Goal: Transaction & Acquisition: Purchase product/service

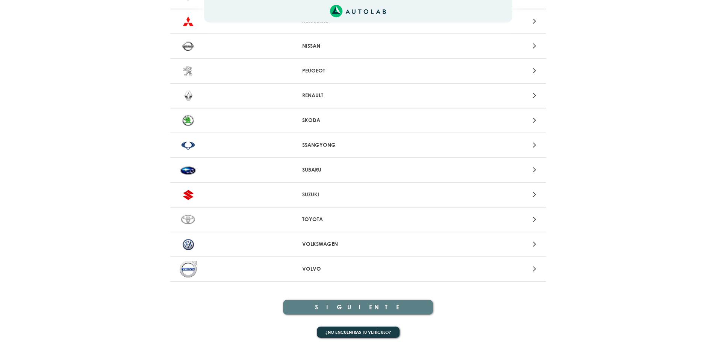
scroll to position [707, 0]
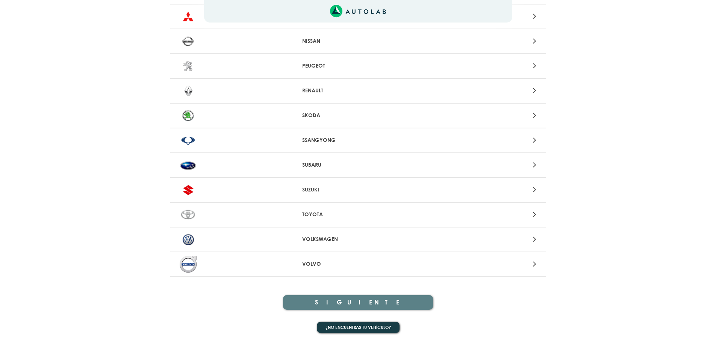
click at [295, 93] on div at bounding box center [235, 91] width 123 height 17
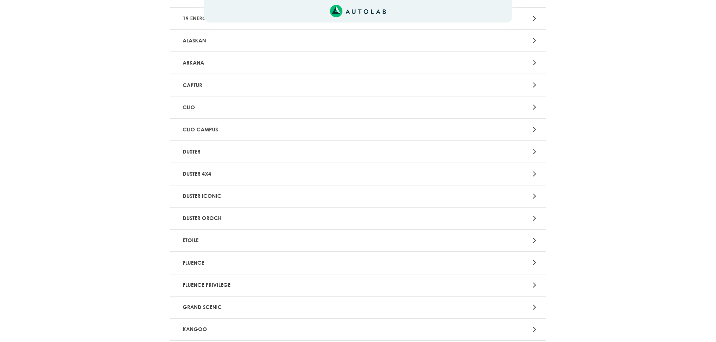
scroll to position [86, 0]
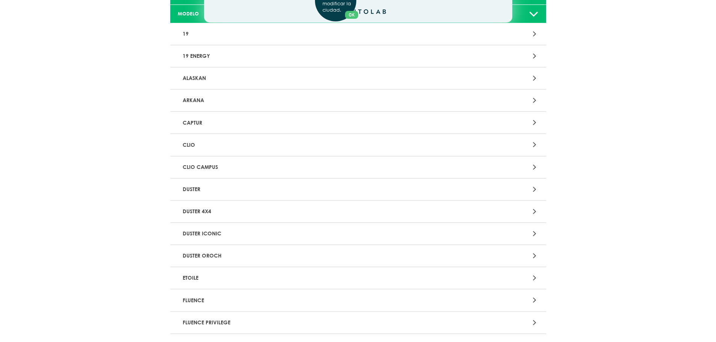
click at [330, 148] on div "Aquí, puedes modificar la ciudad. OK .aex,.bex{fill:none!important;stroke:#50c4…" at bounding box center [358, 85] width 716 height 342
click at [520, 145] on div at bounding box center [481, 145] width 123 height 10
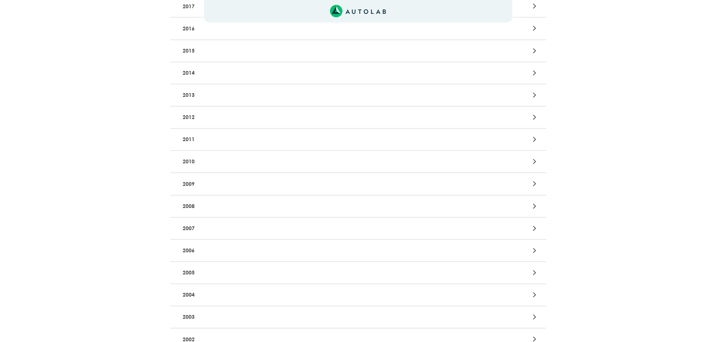
scroll to position [226, 0]
click at [220, 226] on p "2007" at bounding box center [297, 224] width 234 height 14
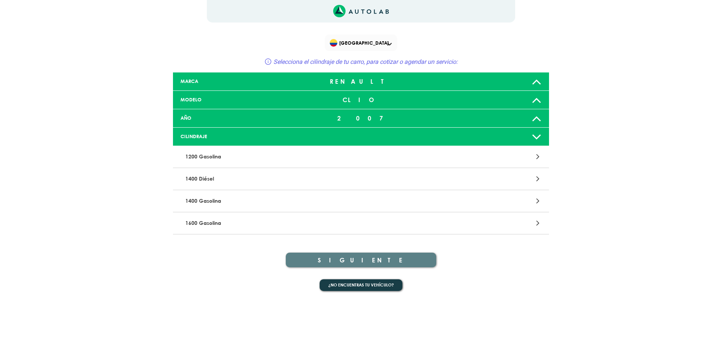
click at [238, 202] on p "1400 Gasolina" at bounding box center [299, 201] width 234 height 14
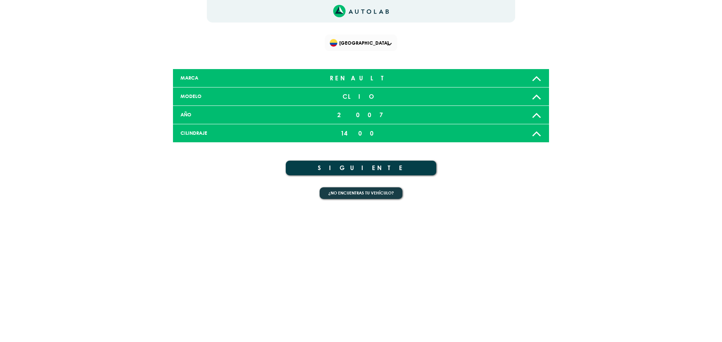
click at [354, 165] on button "SIGUIENTE" at bounding box center [361, 168] width 150 height 15
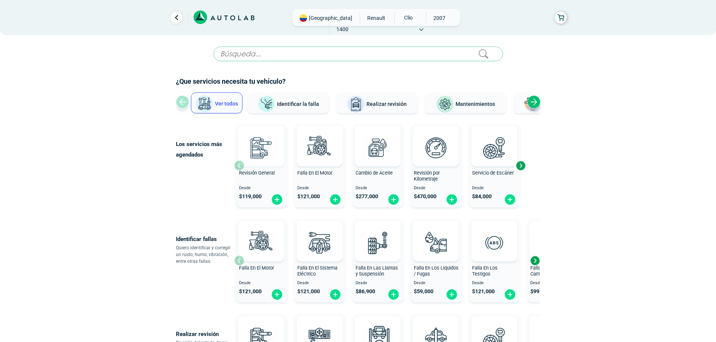
click at [254, 159] on img at bounding box center [261, 147] width 33 height 33
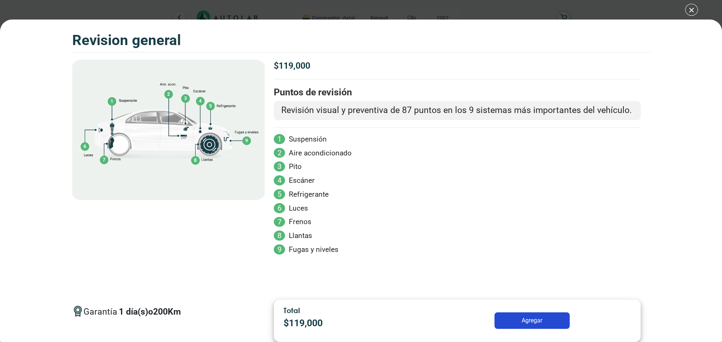
click at [696, 13] on div "Volkswagen Crossfox 2018 REVISION GENERAL $ 119,000 1 200" at bounding box center [361, 171] width 722 height 342
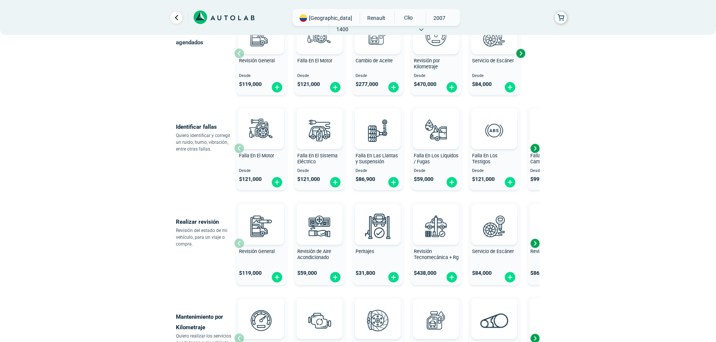
scroll to position [38, 0]
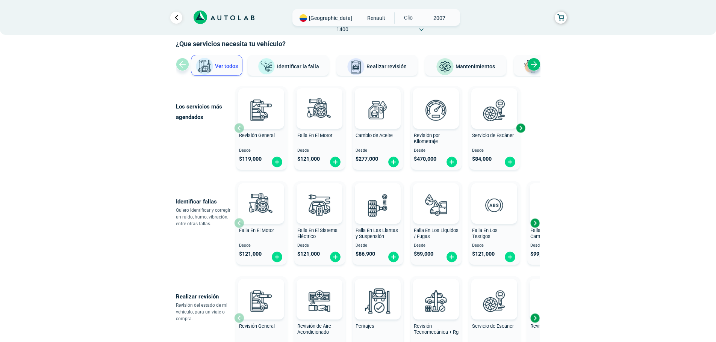
click at [388, 71] on button "Realizar revisión" at bounding box center [376, 65] width 81 height 21
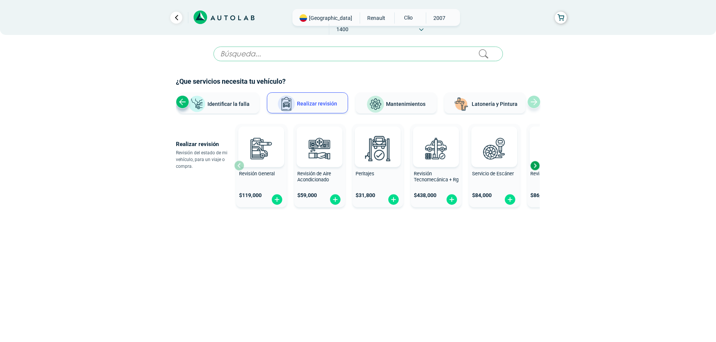
scroll to position [0, 0]
click at [492, 106] on span "Latonería y Pintura" at bounding box center [497, 104] width 46 height 6
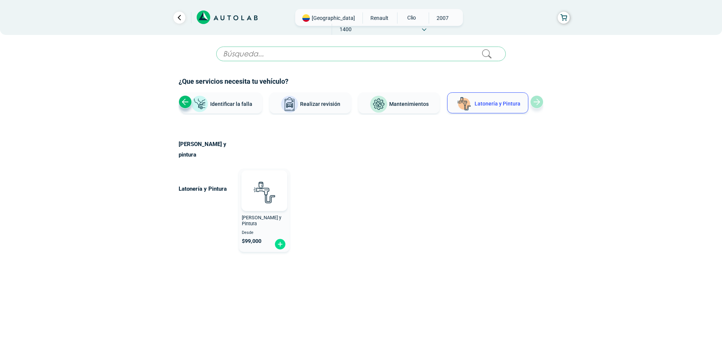
click at [227, 110] on button "Identificar la falla" at bounding box center [221, 102] width 81 height 21
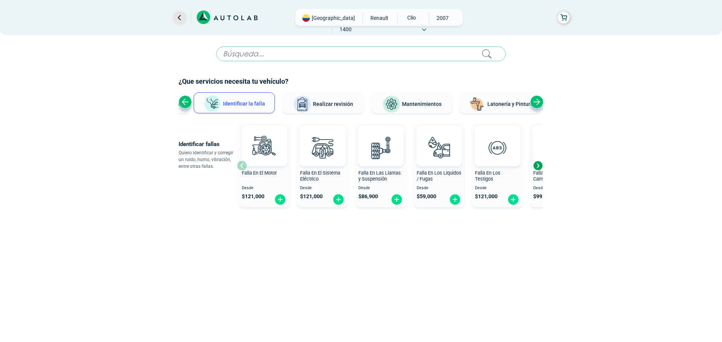
click at [177, 18] on link "Ir al paso anterior" at bounding box center [179, 18] width 12 height 12
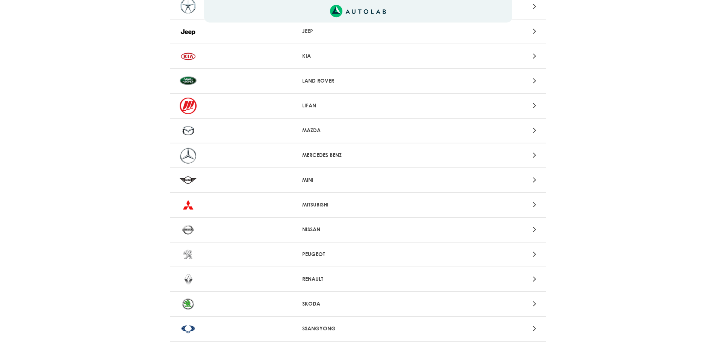
scroll to position [461, 0]
